Goal: Information Seeking & Learning: Understand process/instructions

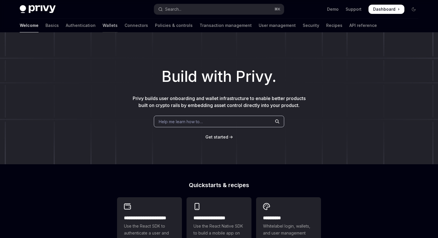
click at [103, 28] on link "Wallets" at bounding box center [110, 26] width 15 height 14
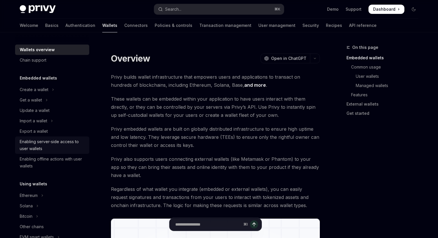
click at [56, 139] on div "Enabling server-side access to user wallets" at bounding box center [53, 145] width 66 height 14
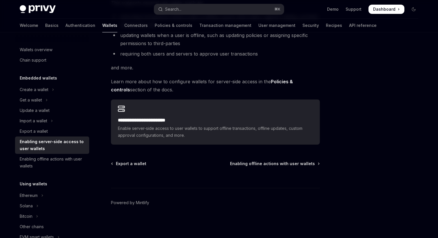
scroll to position [114, 0]
click at [57, 120] on button "Import a wallet" at bounding box center [52, 121] width 74 height 10
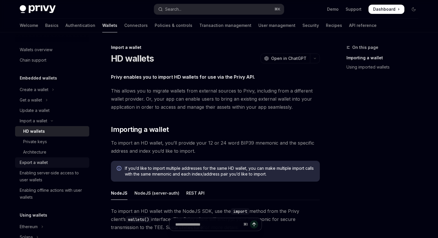
click at [46, 166] on div "Export a wallet" at bounding box center [34, 162] width 28 height 7
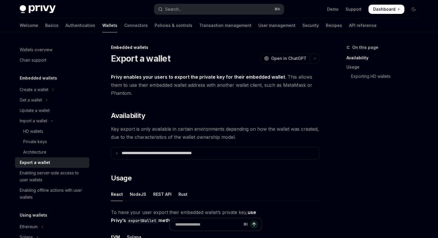
click at [46, 163] on div "Export a wallet" at bounding box center [35, 162] width 30 height 7
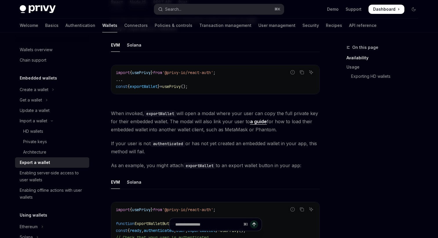
scroll to position [205, 0]
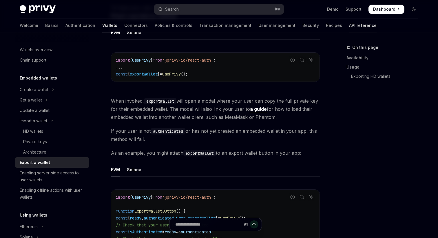
click at [349, 26] on link "API reference" at bounding box center [363, 26] width 28 height 14
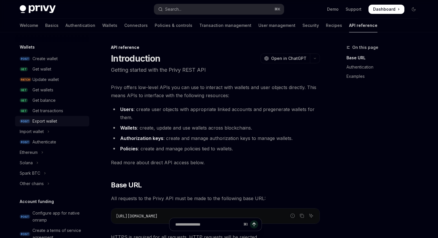
scroll to position [48, 0]
click at [54, 117] on link "POST Export wallet" at bounding box center [52, 121] width 74 height 10
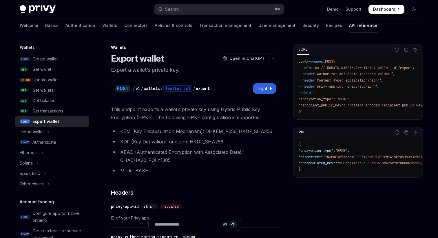
type textarea "*"
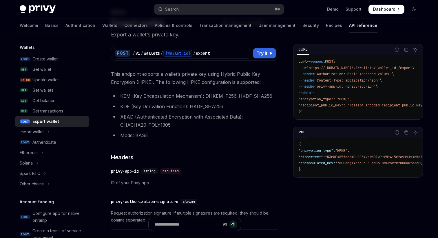
scroll to position [36, 0]
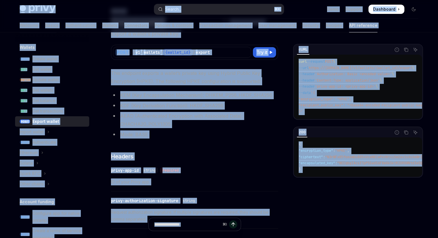
copy div "Lore ip dolo sitamet Conse Adip elit sedd Eiusmo... ⌘ T Inci Utlabor Etdolorem …"
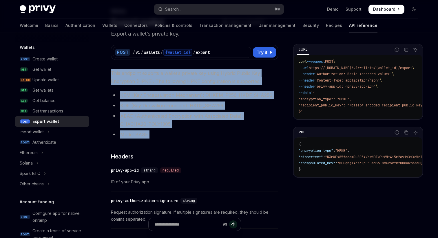
drag, startPoint x: 109, startPoint y: 63, endPoint x: 200, endPoint y: 142, distance: 120.4
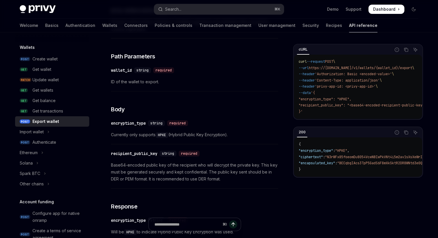
scroll to position [240, 0]
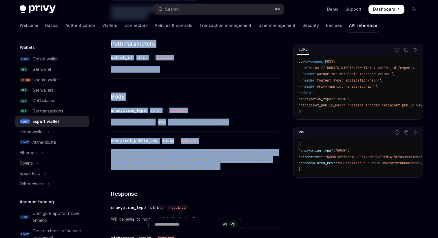
click at [236, 173] on div "​ recipient_public_key string required Base64-encoded public key of the recipie…" at bounding box center [194, 155] width 167 height 41
copy div "This endpoint exports a wallet’s private key using Hybrid Public Key Encryption…"
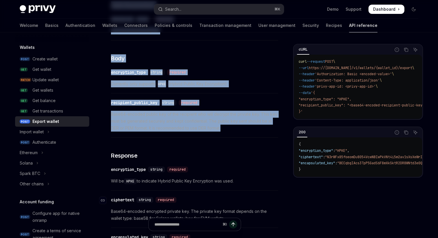
scroll to position [331, 0]
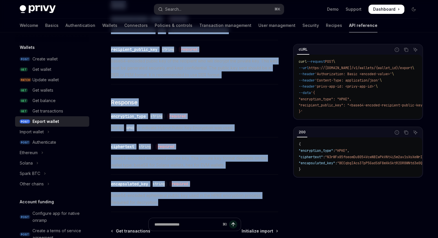
click at [229, 203] on span "Base64-encoded ephemeral public key used in the HPKE encryption process. Requir…" at bounding box center [194, 199] width 167 height 14
copy div "Lore ipsumdol sitamet c adipis’e seddoei tem incid Utlabo Etdolo Mag Aliquaenim…"
click at [251, 171] on div "​ ciphertext string required Base64-encoded encrypted private key. The private …" at bounding box center [194, 158] width 167 height 34
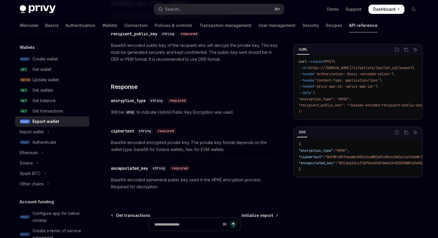
scroll to position [348, 0]
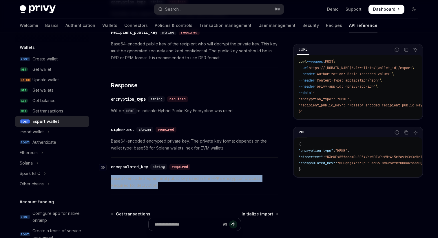
drag, startPoint x: 207, startPoint y: 192, endPoint x: 205, endPoint y: 165, distance: 26.8
click at [205, 165] on div "​ encapsulated_key string required Base64-encoded ephemeral public key used in …" at bounding box center [194, 178] width 167 height 34
copy div "Base64-encoded ephemeral public key used in the HPKE encryption process. Requir…"
